Goal: Check status: Check status

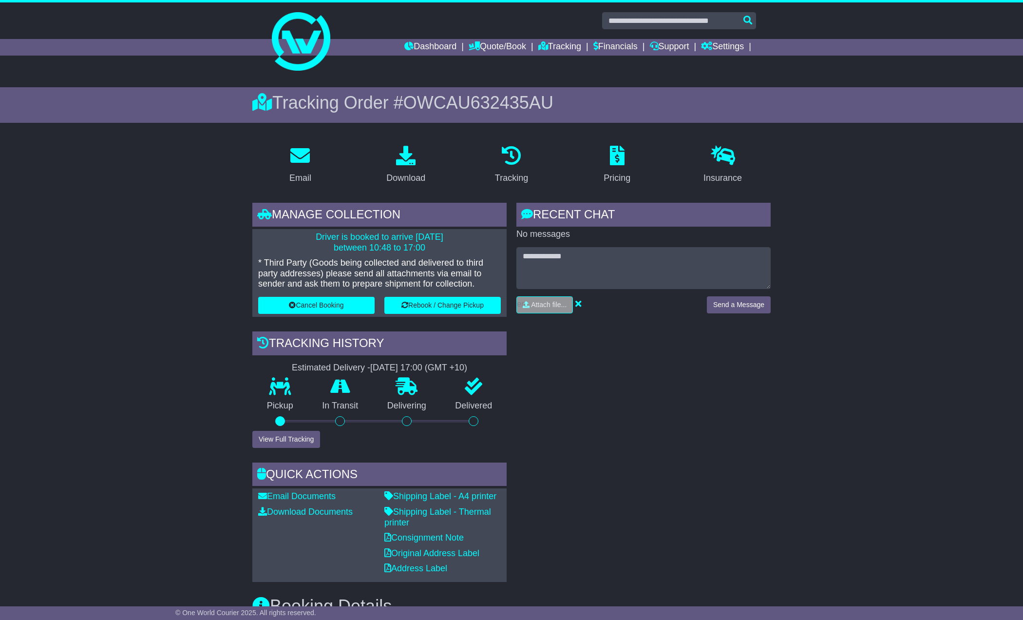
click at [554, 41] on link "Tracking" at bounding box center [559, 47] width 43 height 17
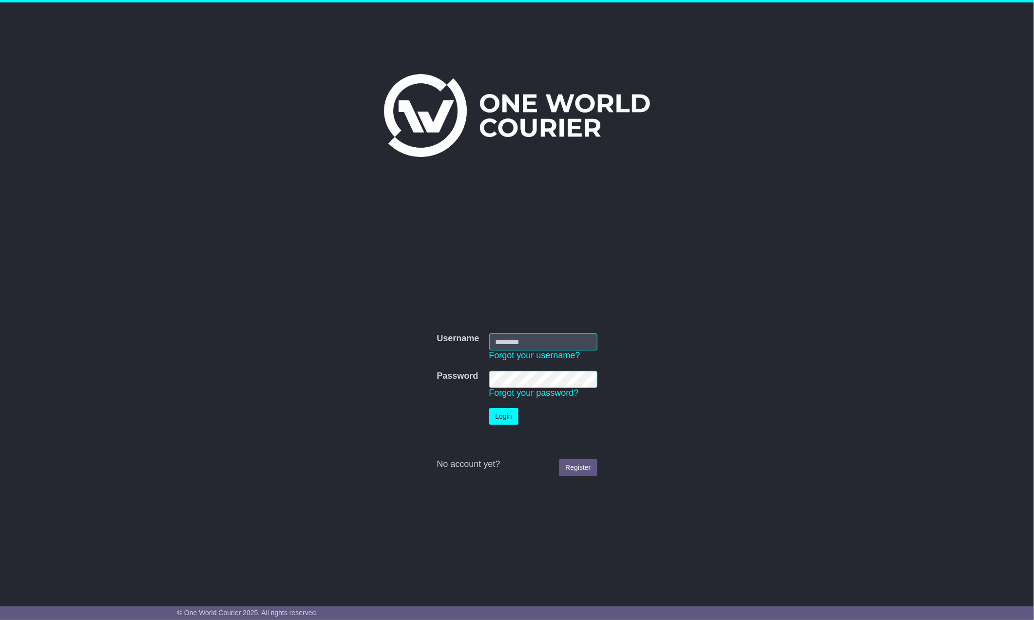
type input "**********"
click at [497, 418] on button "Login" at bounding box center [503, 416] width 29 height 17
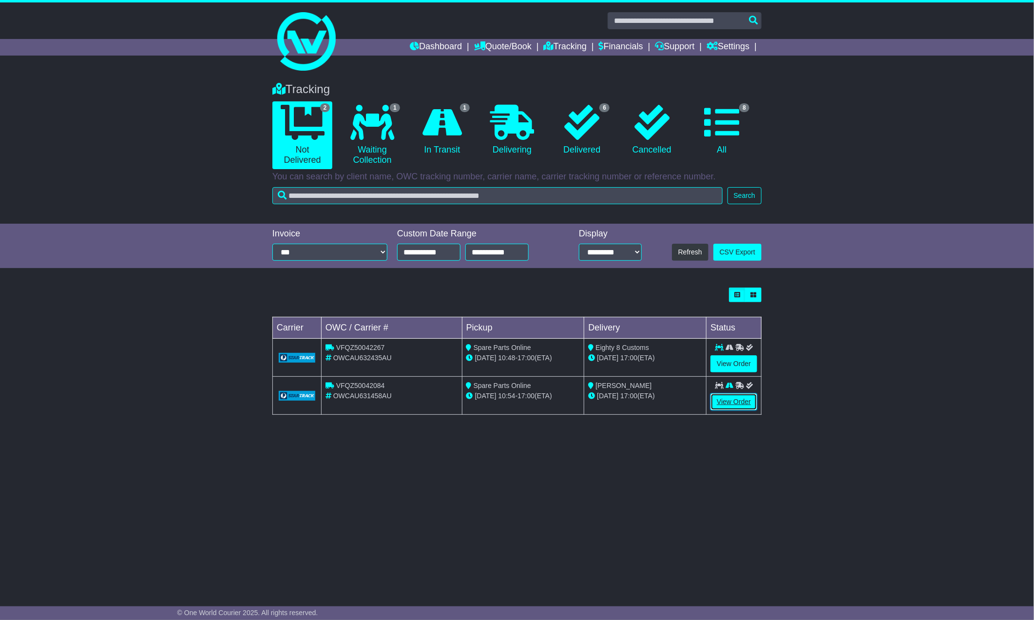
click at [737, 404] on link "View Order" at bounding box center [733, 401] width 47 height 17
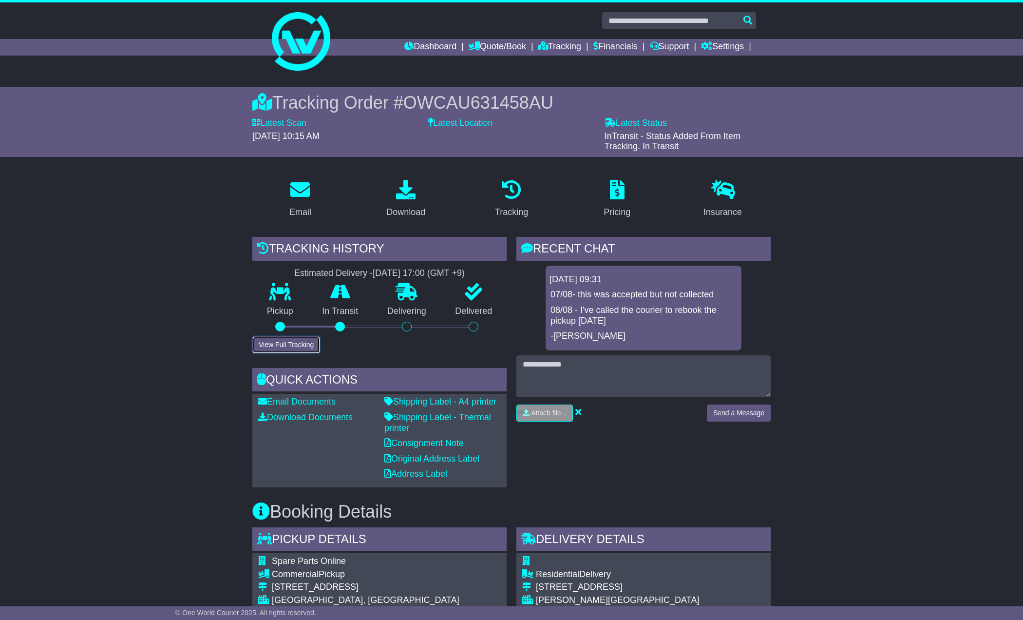
click at [306, 344] on button "View Full Tracking" at bounding box center [286, 344] width 68 height 17
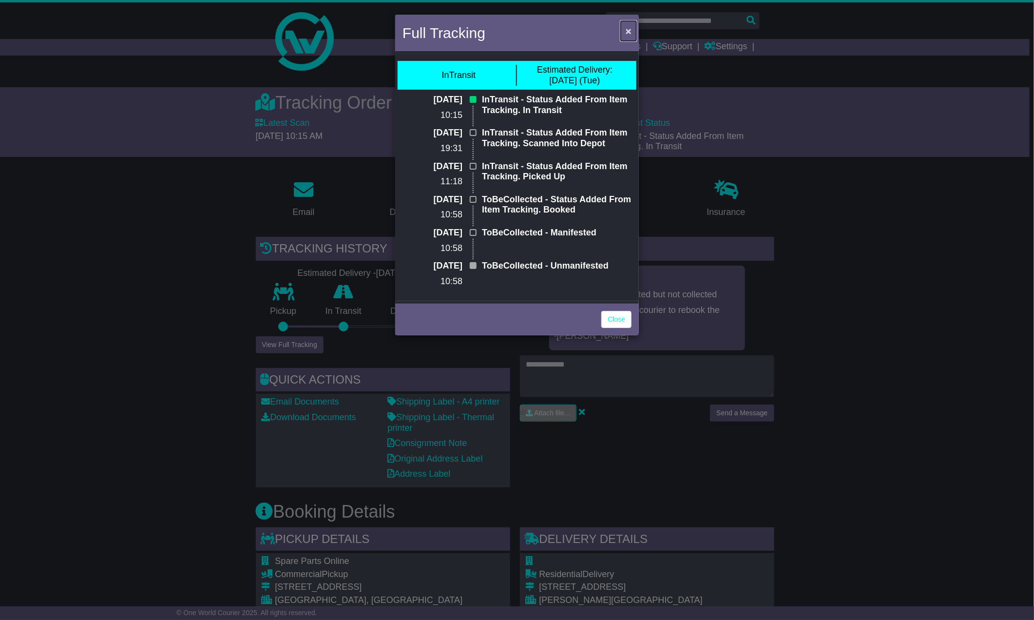
click at [628, 33] on span "×" at bounding box center [628, 30] width 6 height 11
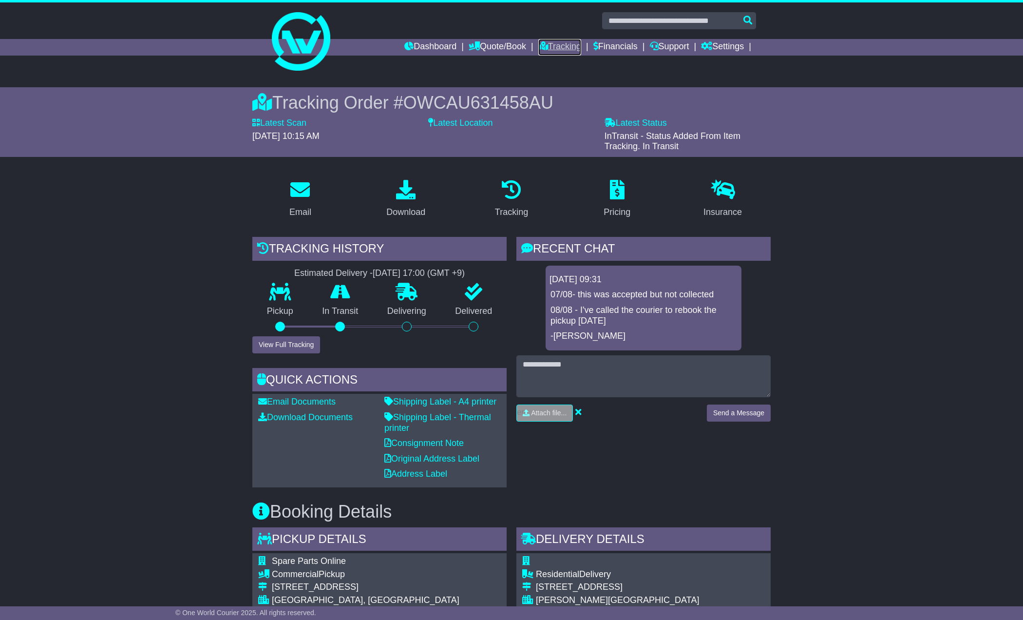
click at [563, 50] on link "Tracking" at bounding box center [559, 47] width 43 height 17
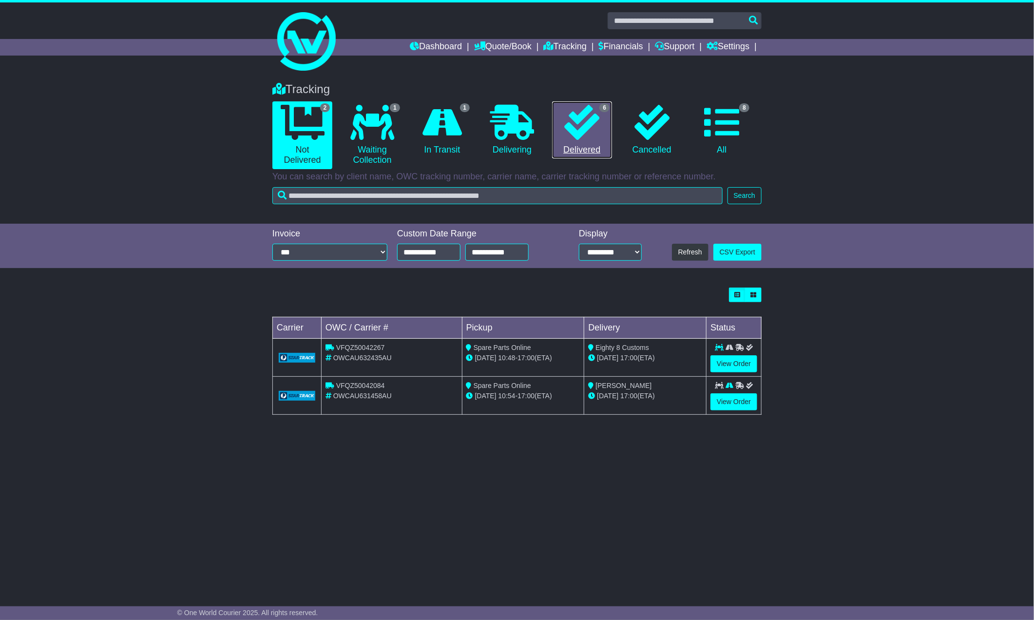
click at [583, 129] on icon at bounding box center [581, 122] width 35 height 35
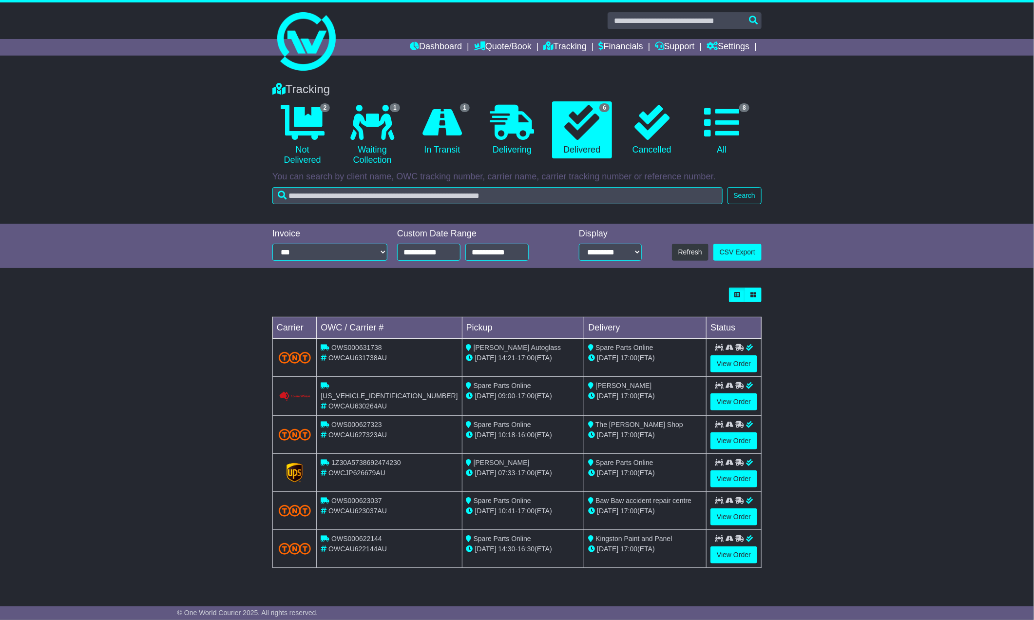
click at [968, 376] on div "Loading... No bookings found Carrier OWC / Carrier # Pickup Delivery Status OWS…" at bounding box center [517, 433] width 1034 height 300
click at [185, 392] on div "Loading... No bookings found Carrier OWC / Carrier # Pickup Delivery Status OWS…" at bounding box center [517, 433] width 1034 height 300
click at [911, 358] on div "Loading... No bookings found Carrier OWC / Carrier # Pickup Delivery Status OWS…" at bounding box center [517, 433] width 1034 height 300
click at [747, 123] on link "8 All" at bounding box center [722, 129] width 60 height 57
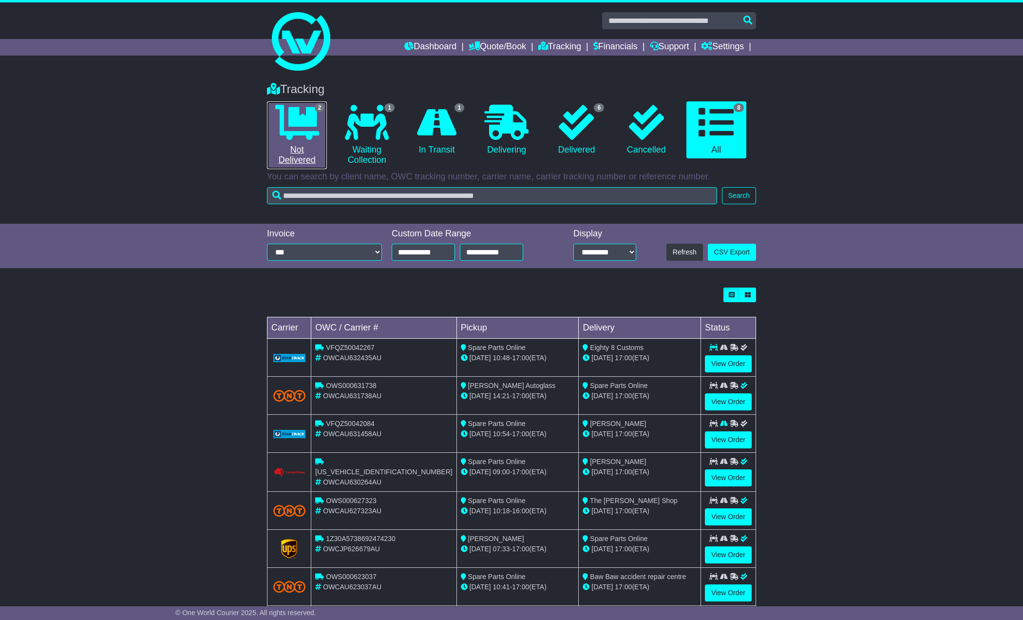
click at [299, 126] on icon at bounding box center [297, 122] width 44 height 35
